Goal: Transaction & Acquisition: Book appointment/travel/reservation

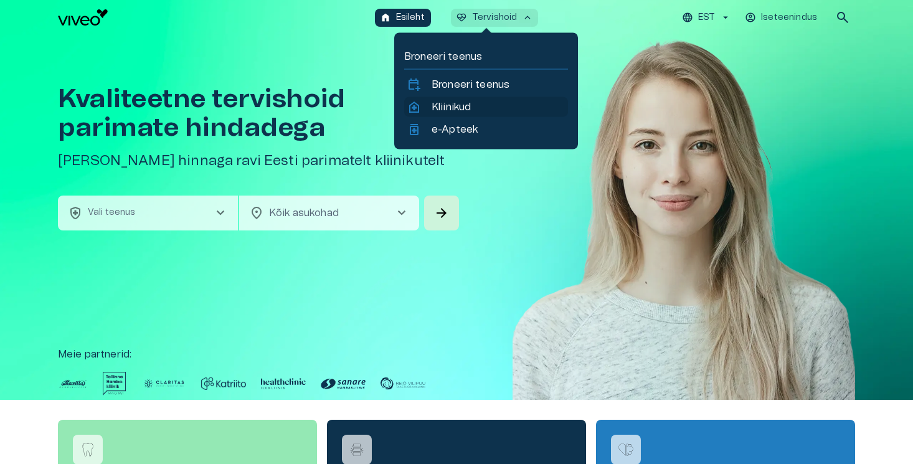
click at [471, 105] on p "Kliinikud" at bounding box center [450, 107] width 39 height 15
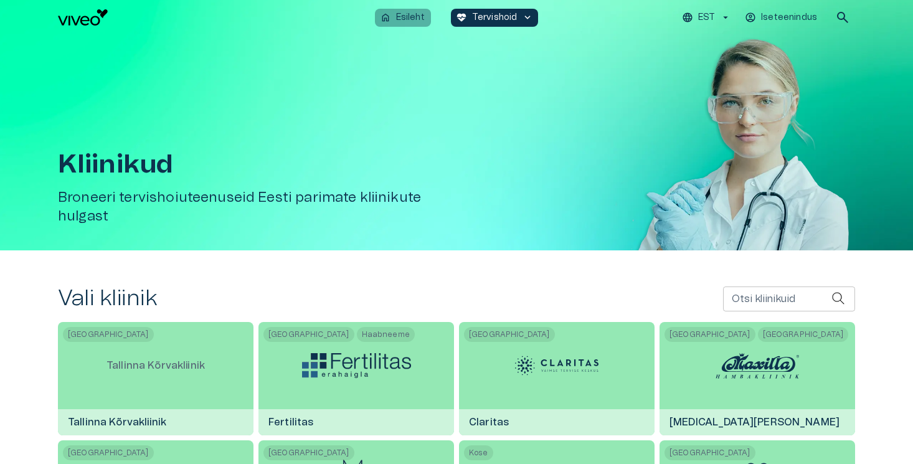
click at [416, 16] on p "Esileht" at bounding box center [410, 17] width 29 height 13
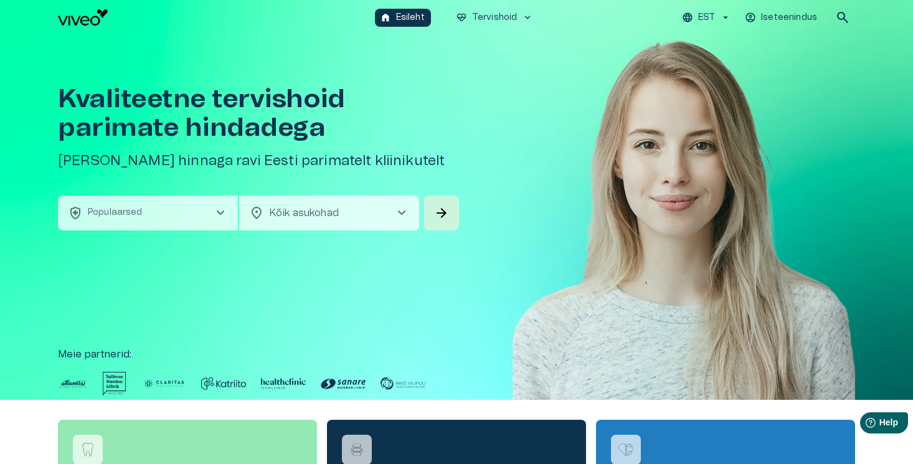
click at [189, 205] on button "health_and_safety Populaarsed chevron_right" at bounding box center [148, 212] width 180 height 35
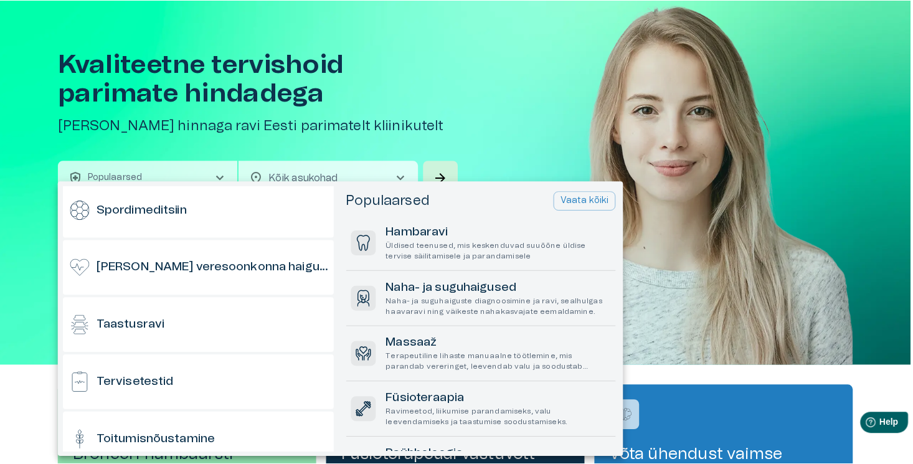
scroll to position [993, 0]
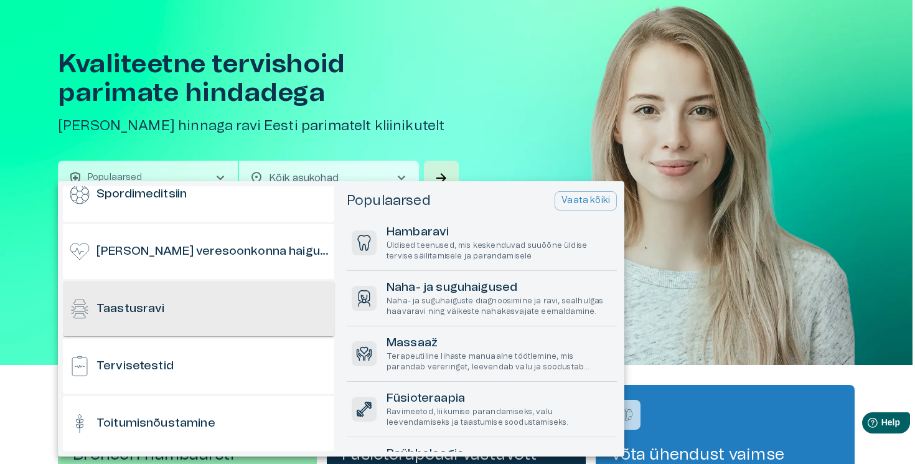
click at [185, 314] on div "Taastusravi" at bounding box center [198, 308] width 271 height 55
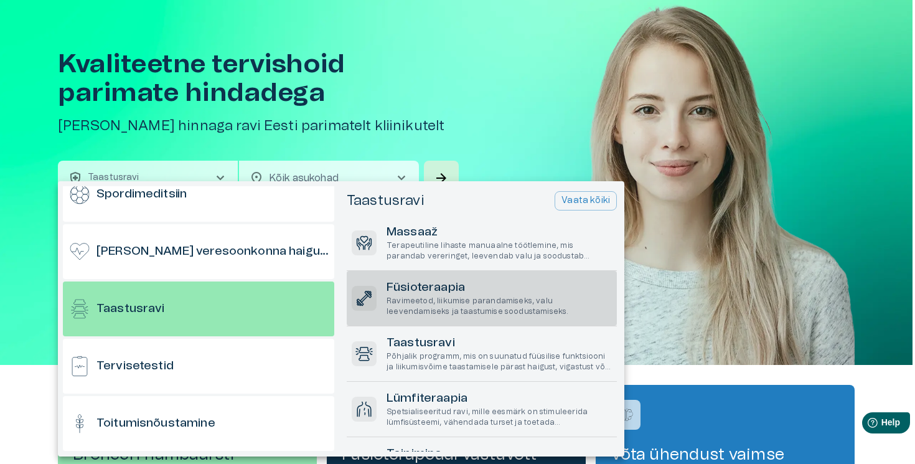
click at [456, 296] on p "Ravimeetod, liikumise parandamiseks, valu leevendamiseks ja taastumise soodusta…" at bounding box center [499, 306] width 225 height 21
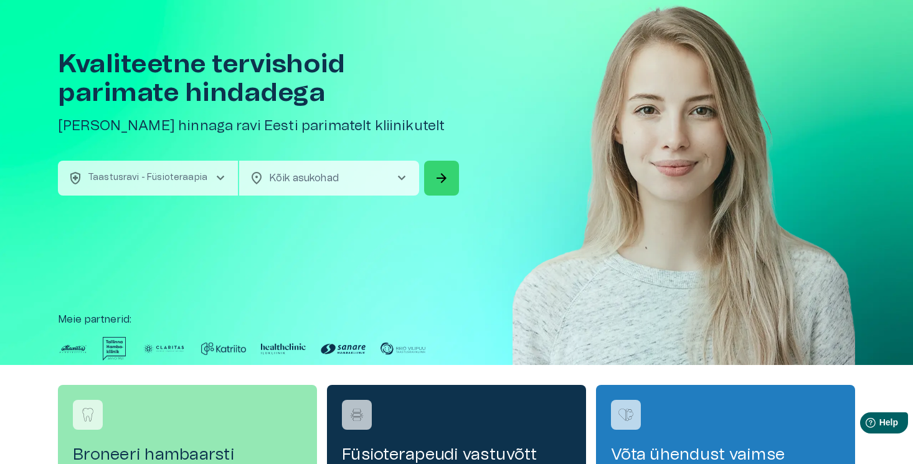
click at [442, 178] on span "arrow_forward" at bounding box center [441, 178] width 15 height 15
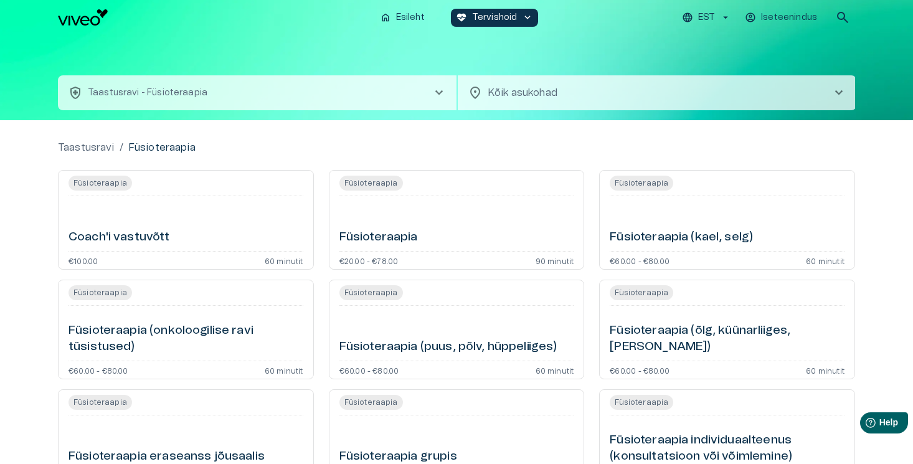
click at [332, 80] on button "health_and_safety Taastusravi - Füsioteraapia chevron_right" at bounding box center [257, 92] width 398 height 35
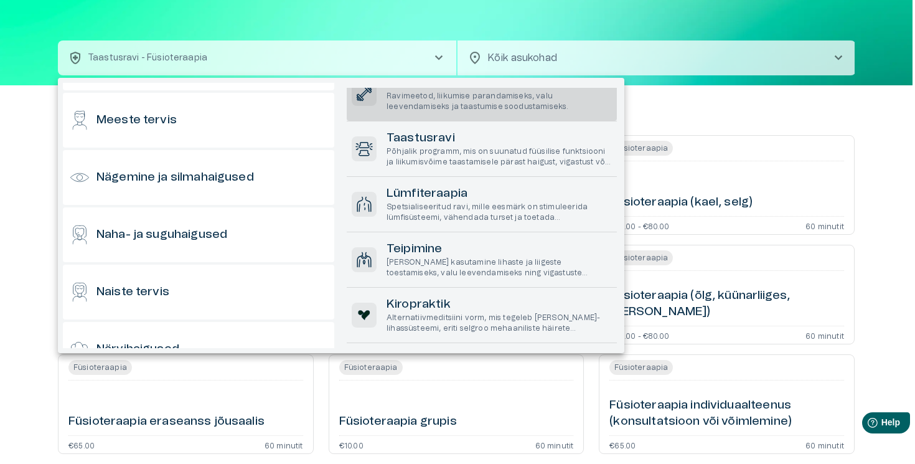
scroll to position [544, 0]
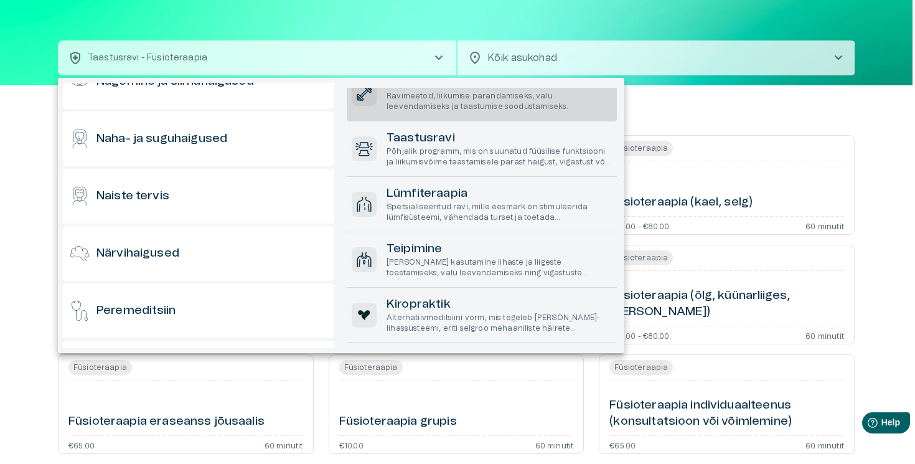
click at [3, 195] on div at bounding box center [457, 232] width 915 height 464
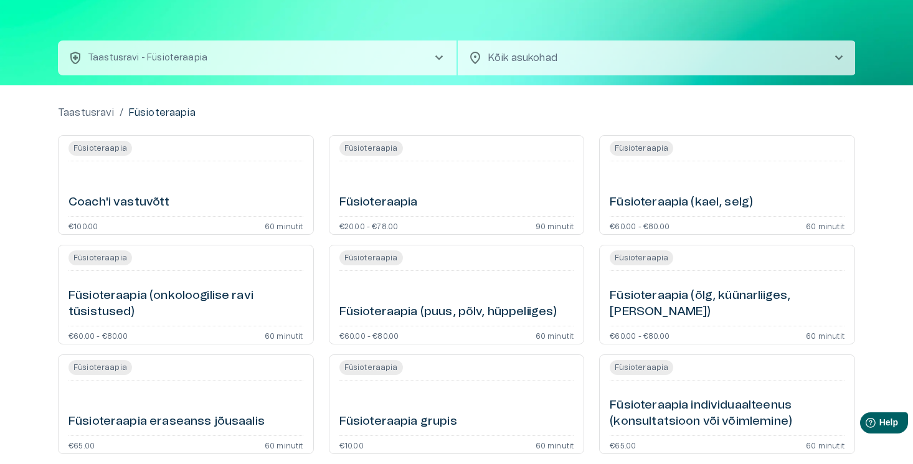
click at [178, 57] on p "Taastusravi - Füsioteraapia" at bounding box center [148, 58] width 120 height 13
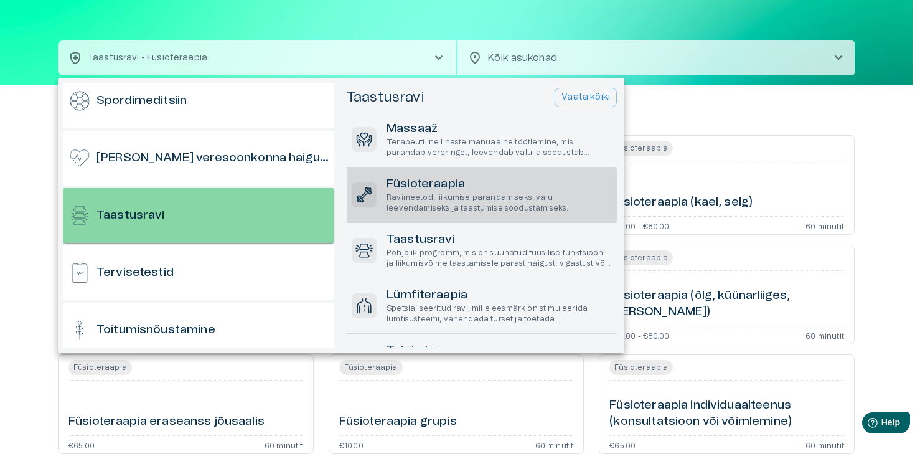
scroll to position [0, 0]
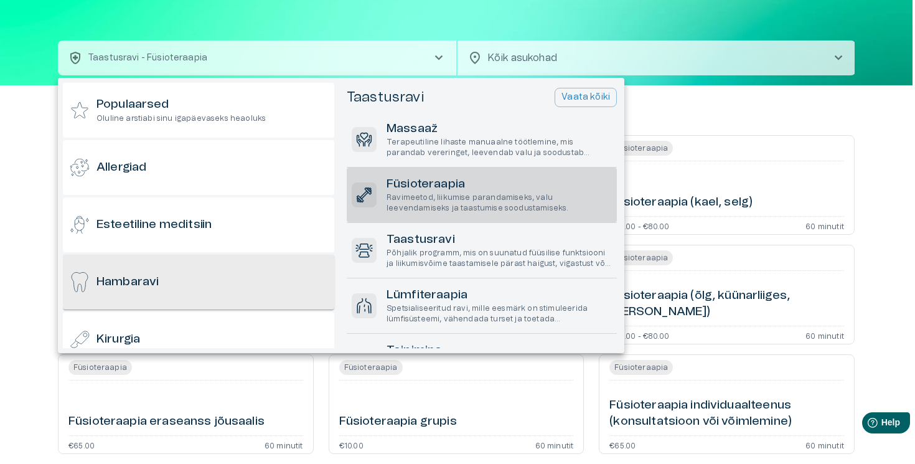
click at [157, 270] on div "Hambaravi" at bounding box center [198, 282] width 271 height 55
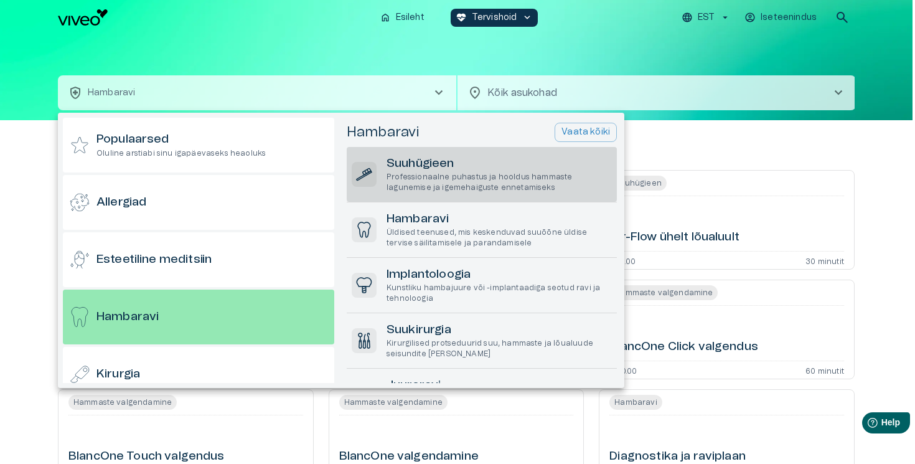
click at [530, 183] on p "Professionaalne puhastus ja hooldus hammaste lagunemise ja igemehaiguste enneta…" at bounding box center [499, 182] width 225 height 21
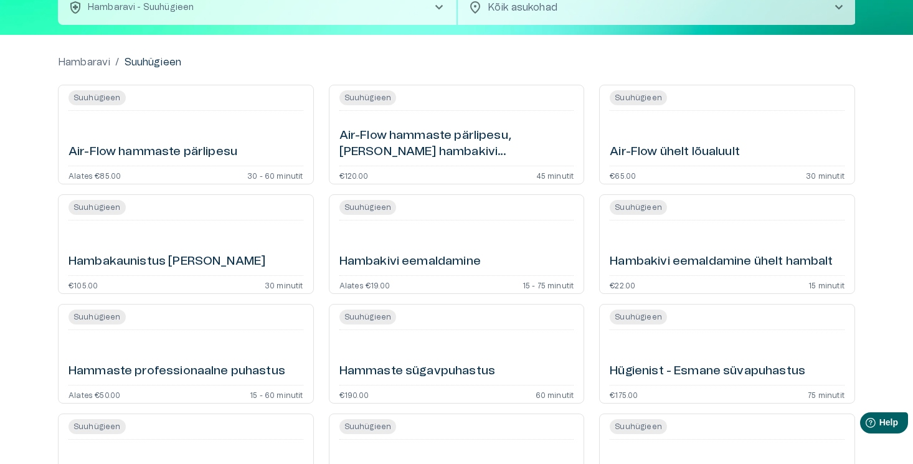
scroll to position [87, 0]
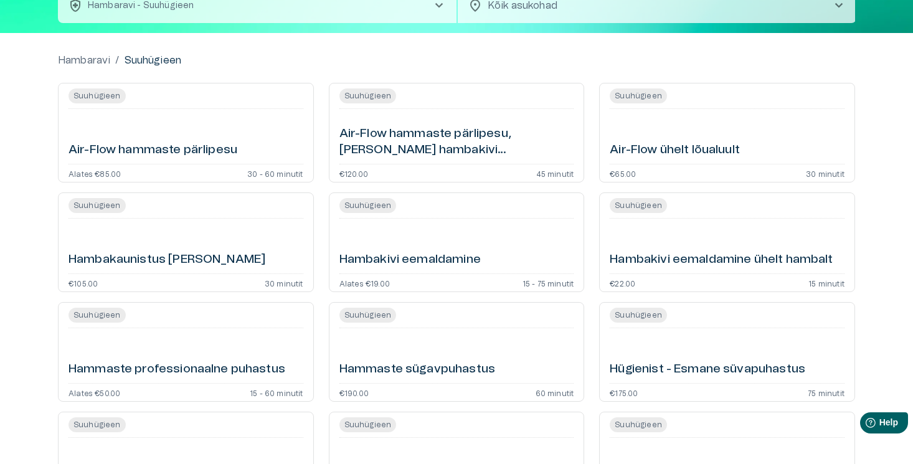
click at [265, 129] on div "Air-Flow hammaste pärlipesu" at bounding box center [185, 136] width 235 height 45
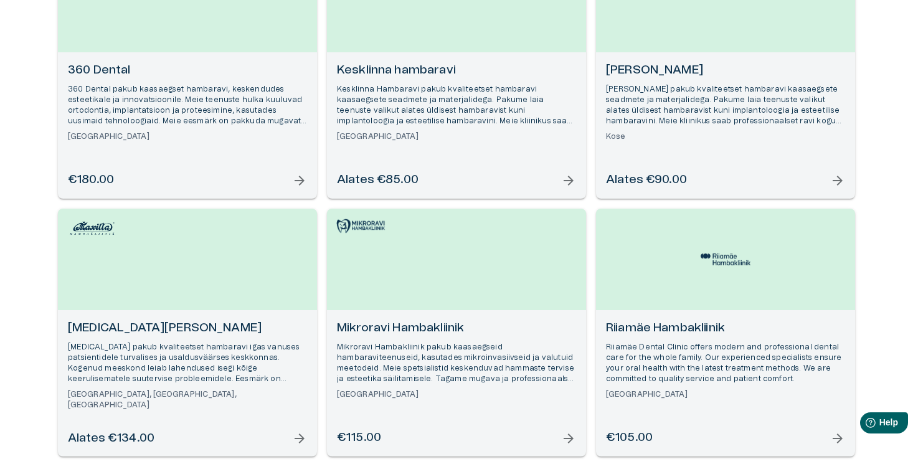
scroll to position [361, 0]
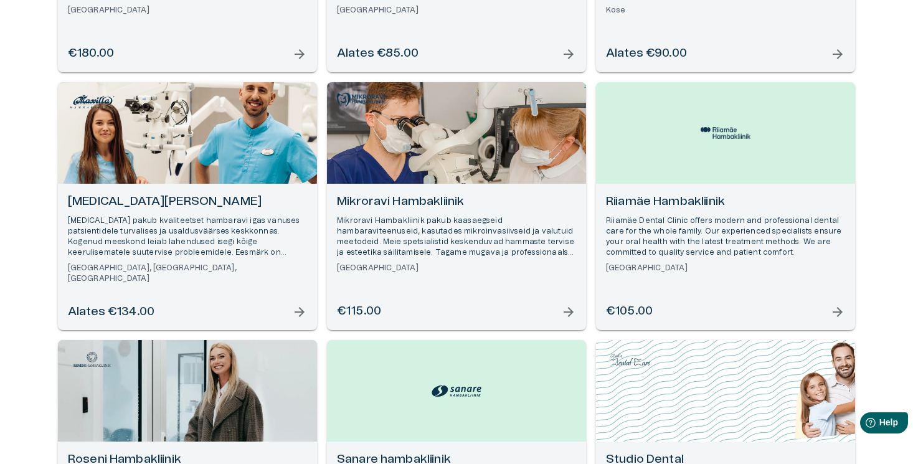
click at [142, 198] on h6 "[MEDICAL_DATA][PERSON_NAME]" at bounding box center [187, 202] width 239 height 17
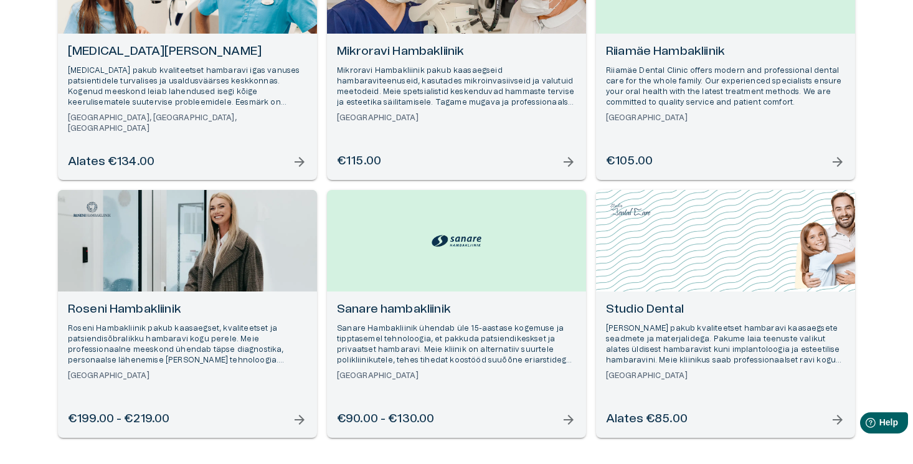
scroll to position [525, 0]
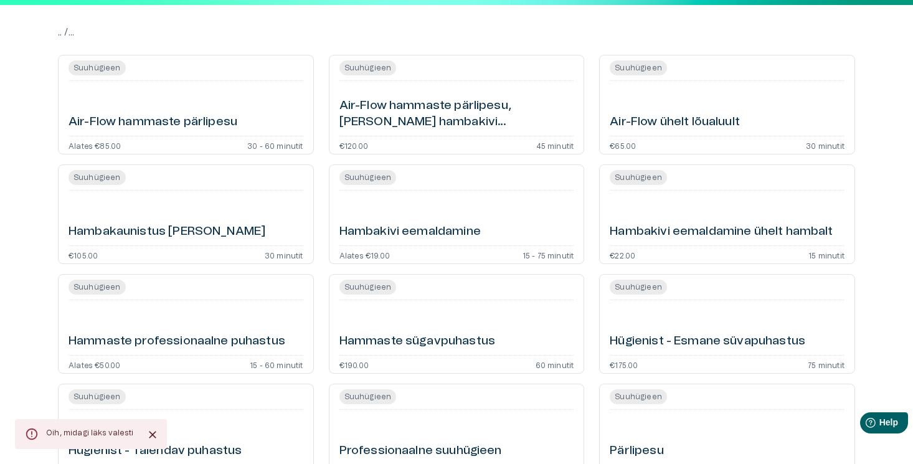
scroll to position [114, 0]
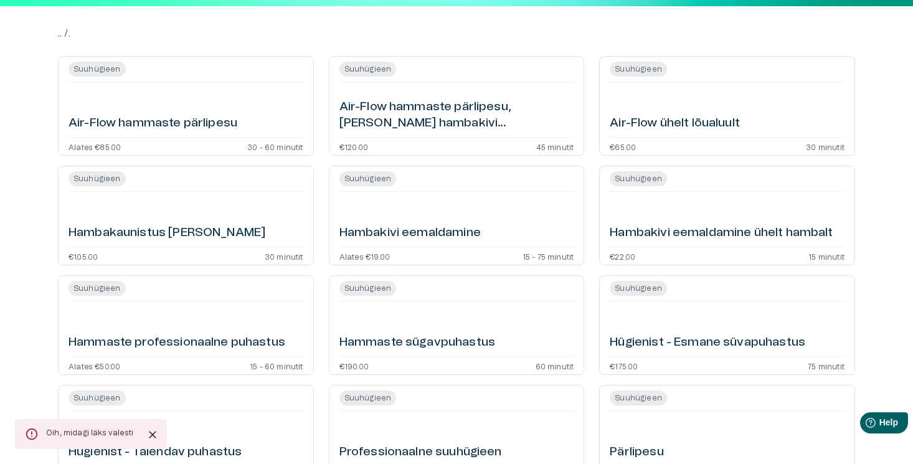
click at [263, 117] on div "Air-Flow hammaste pärlipesu" at bounding box center [185, 109] width 235 height 45
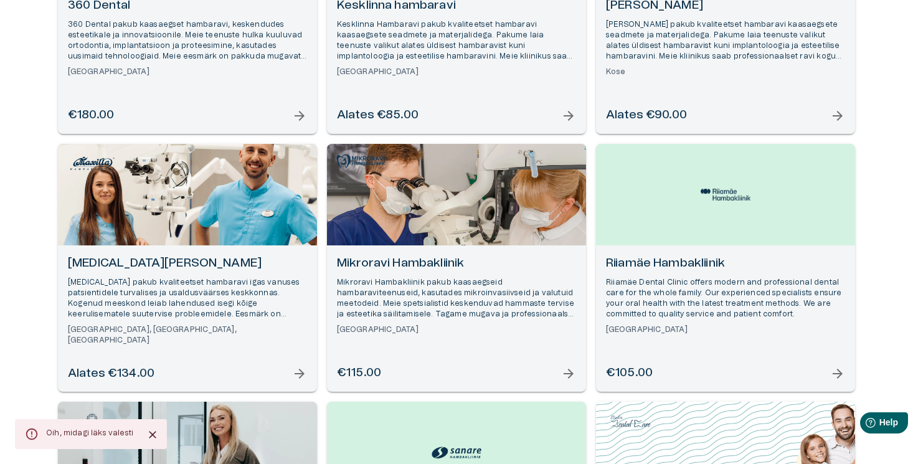
scroll to position [476, 0]
